Goal: Task Accomplishment & Management: Use online tool/utility

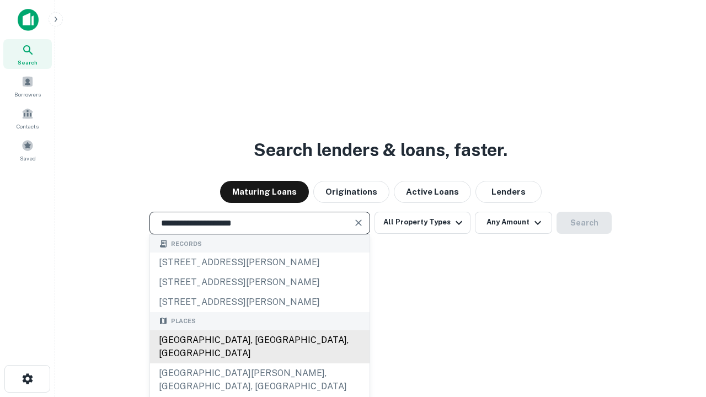
click at [259, 363] on div "Santa Monica, CA, USA" at bounding box center [259, 346] width 219 height 33
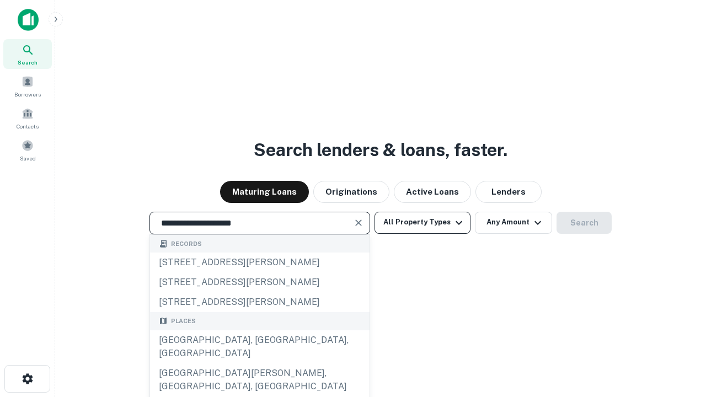
type input "**********"
click at [422, 222] on button "All Property Types" at bounding box center [422, 223] width 96 height 22
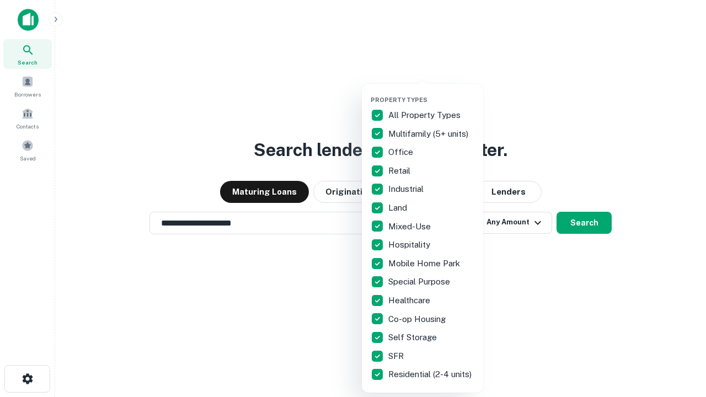
click at [431, 93] on button "button" at bounding box center [431, 93] width 121 height 1
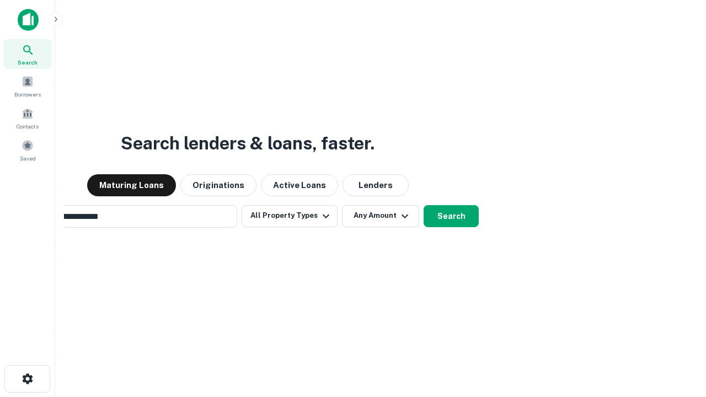
scroll to position [17, 0]
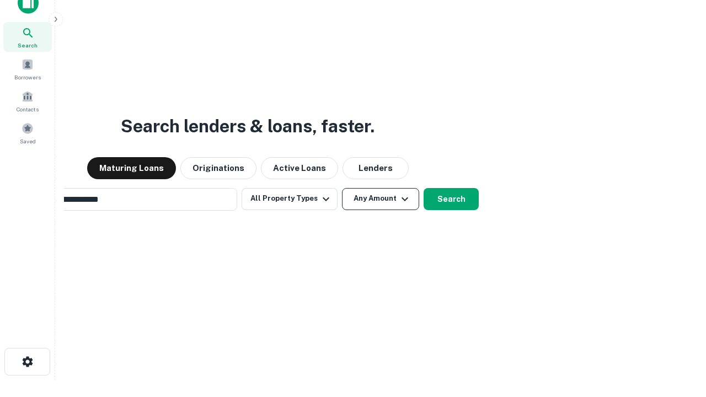
click at [342, 188] on button "Any Amount" at bounding box center [380, 199] width 77 height 22
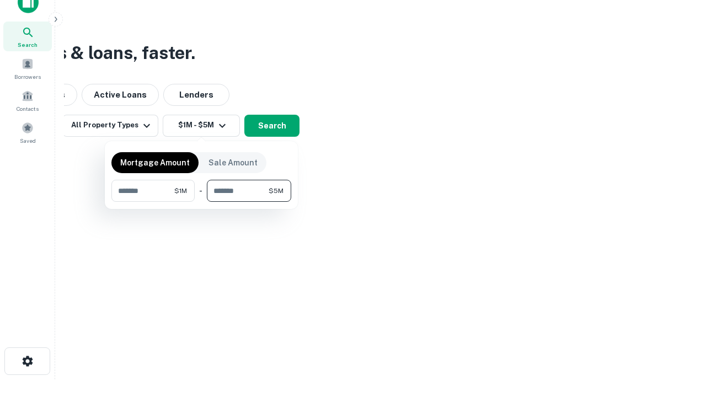
type input "*******"
click at [201, 202] on button "button" at bounding box center [201, 202] width 180 height 1
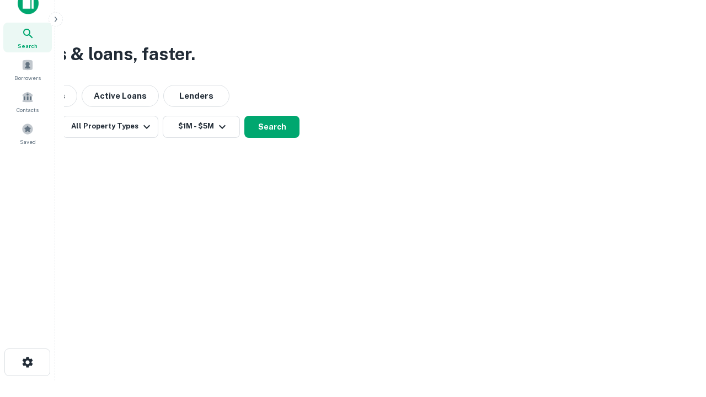
scroll to position [7, 203]
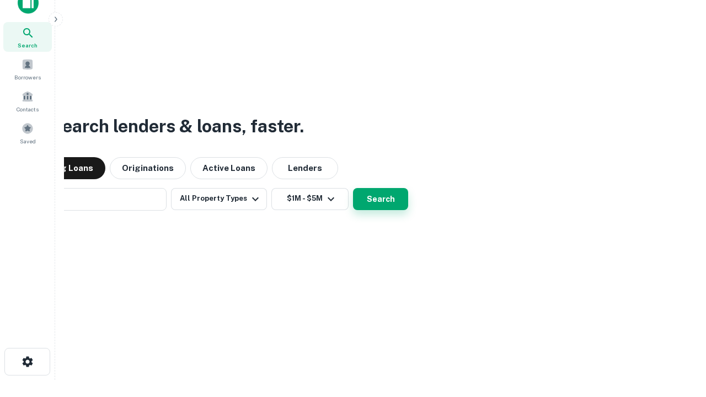
click at [353, 188] on button "Search" at bounding box center [380, 199] width 55 height 22
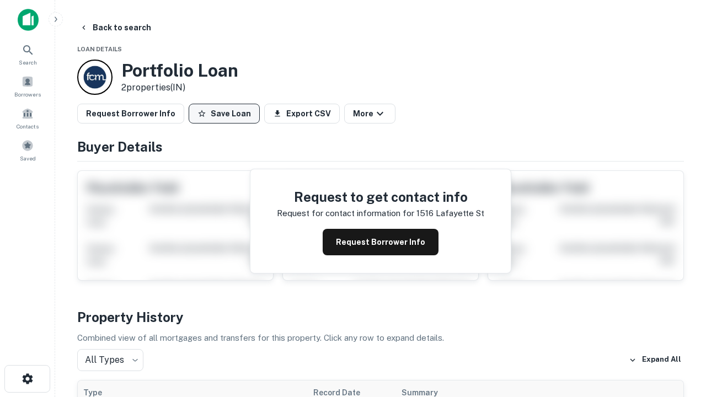
click at [224, 114] on button "Save Loan" at bounding box center [224, 114] width 71 height 20
click at [227, 114] on button "Loan Saved" at bounding box center [227, 114] width 76 height 20
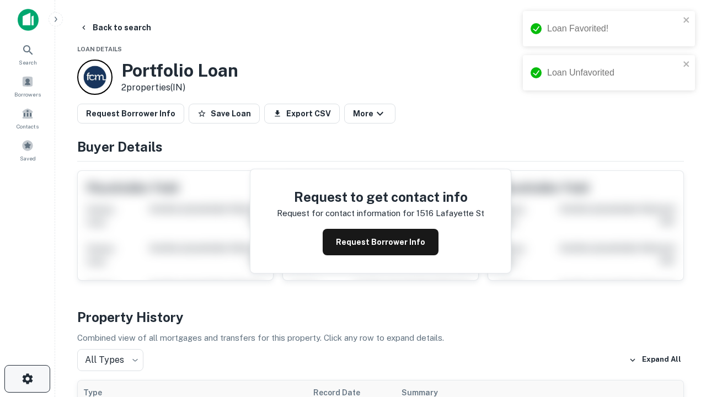
click at [27, 379] on icon "button" at bounding box center [27, 378] width 13 height 13
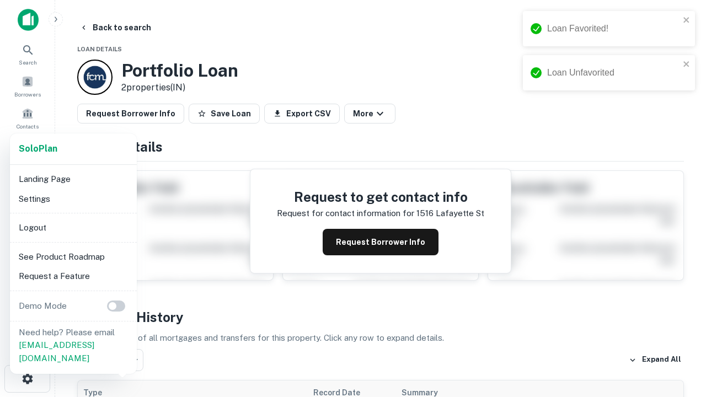
click at [73, 227] on li "Logout" at bounding box center [73, 228] width 118 height 20
